Goal: Task Accomplishment & Management: Manage account settings

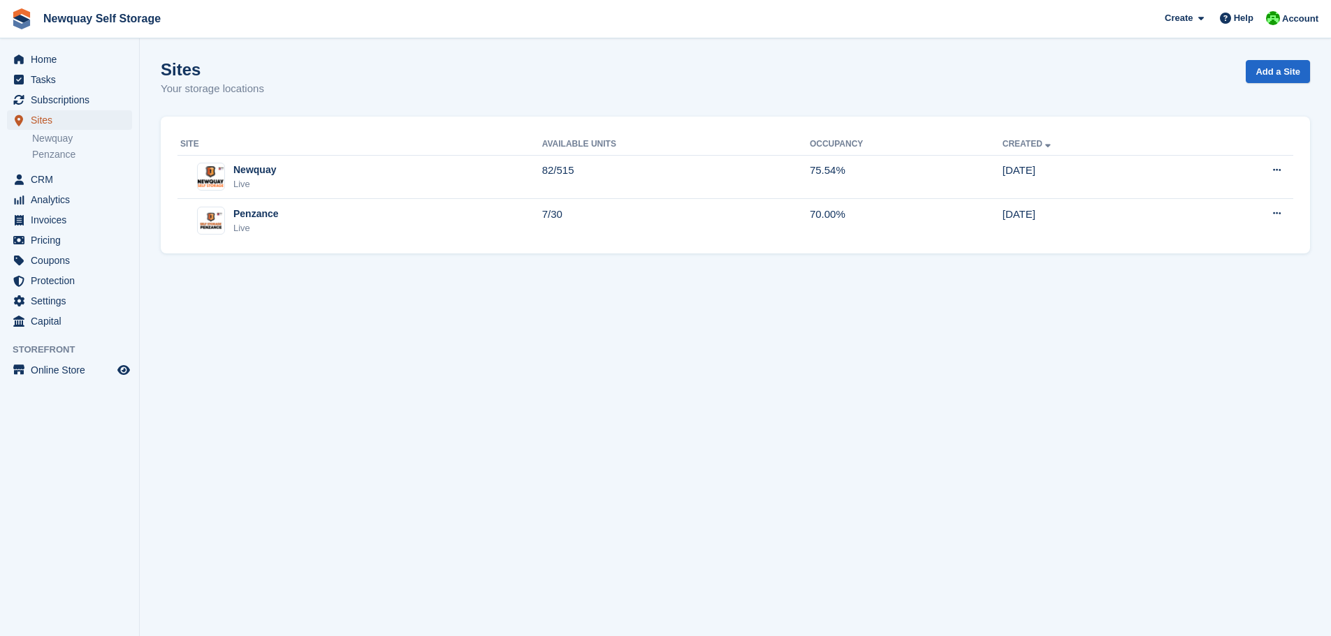
click at [52, 118] on span "Sites" at bounding box center [73, 120] width 84 height 20
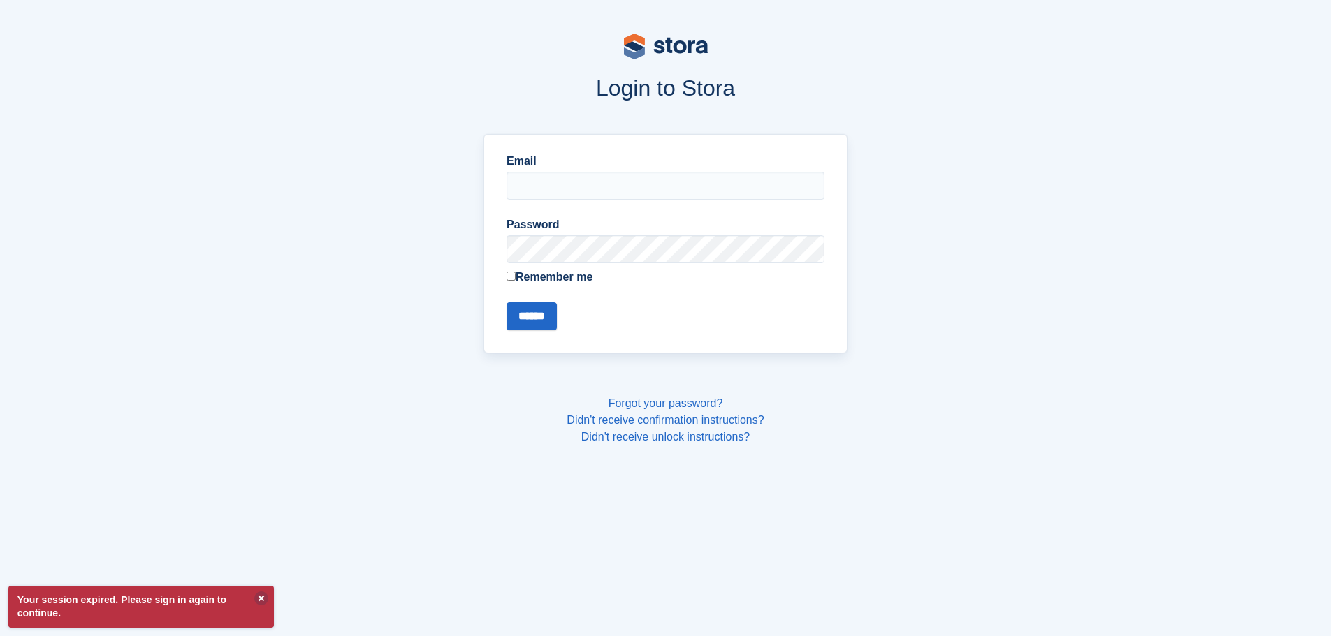
type input "**********"
click at [537, 322] on input "******" at bounding box center [531, 316] width 50 height 28
